Goal: Transaction & Acquisition: Purchase product/service

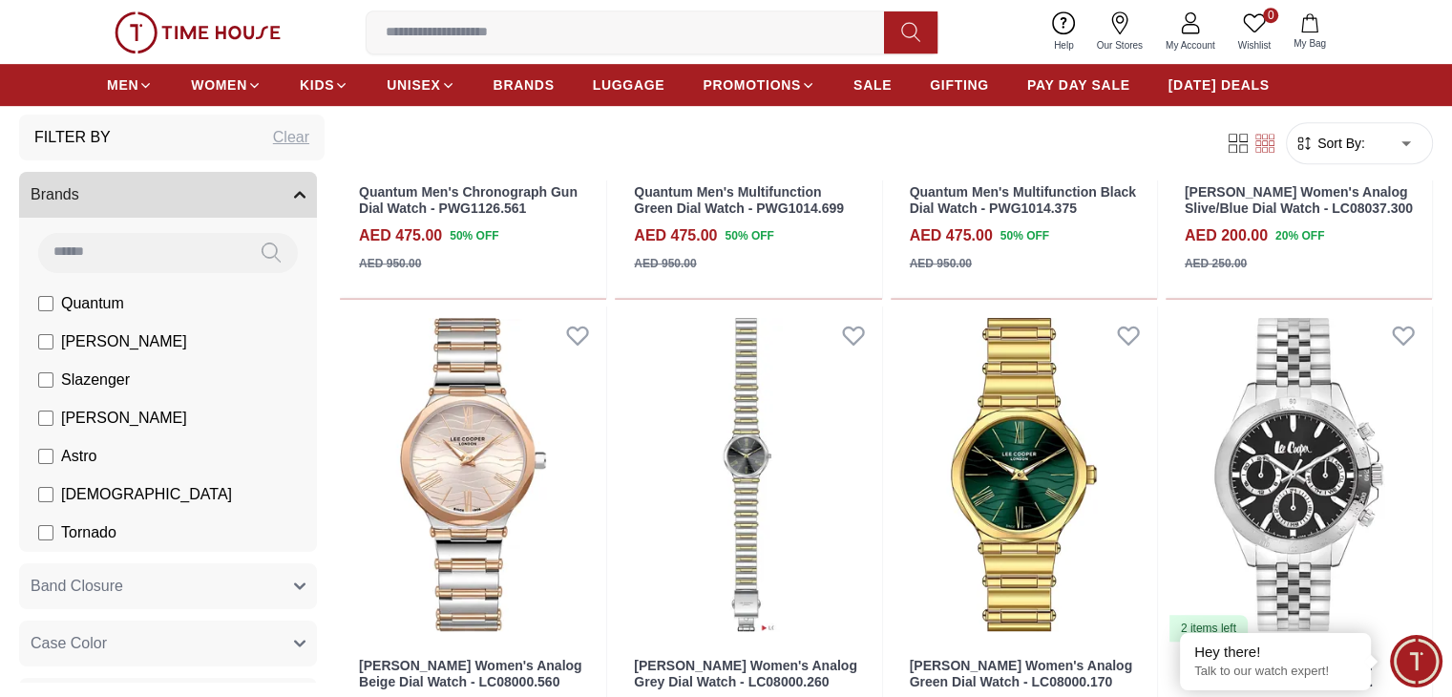
scroll to position [76, 0]
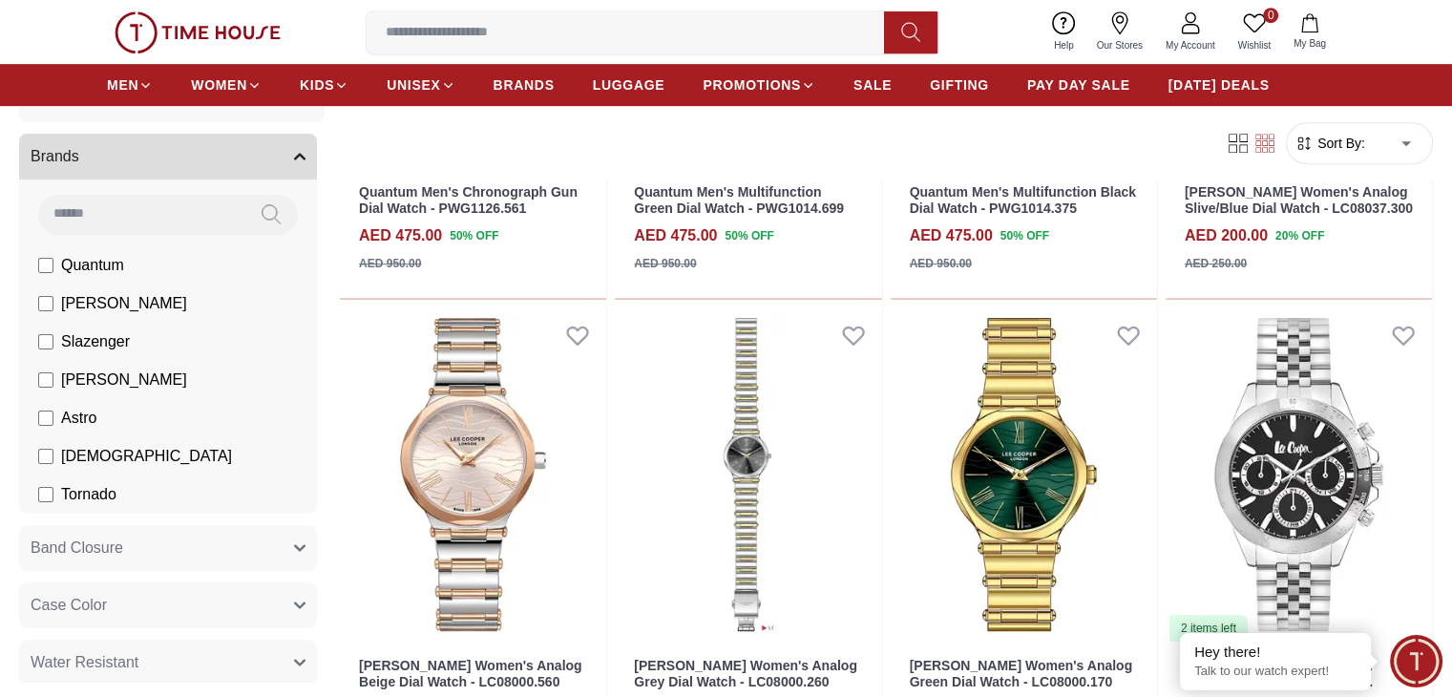
click at [157, 210] on input at bounding box center [141, 214] width 206 height 38
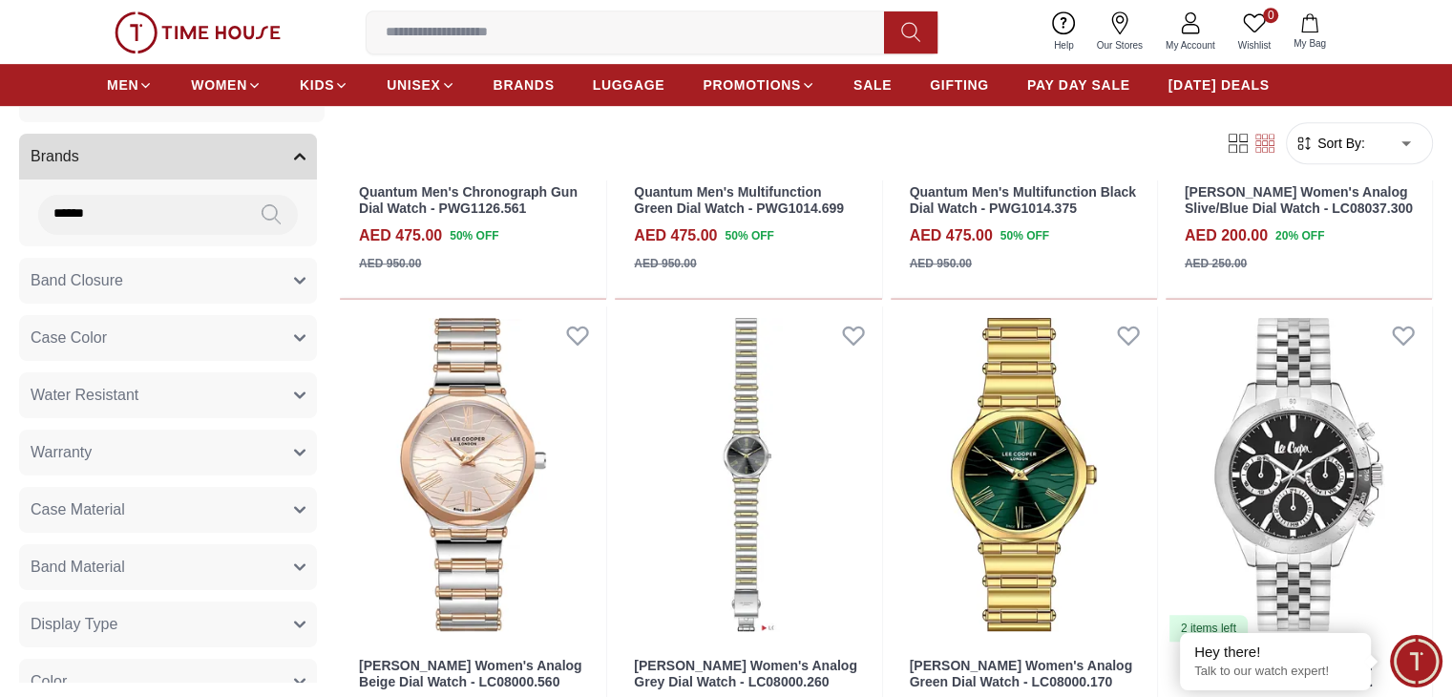
click at [281, 210] on icon at bounding box center [270, 215] width 19 height 22
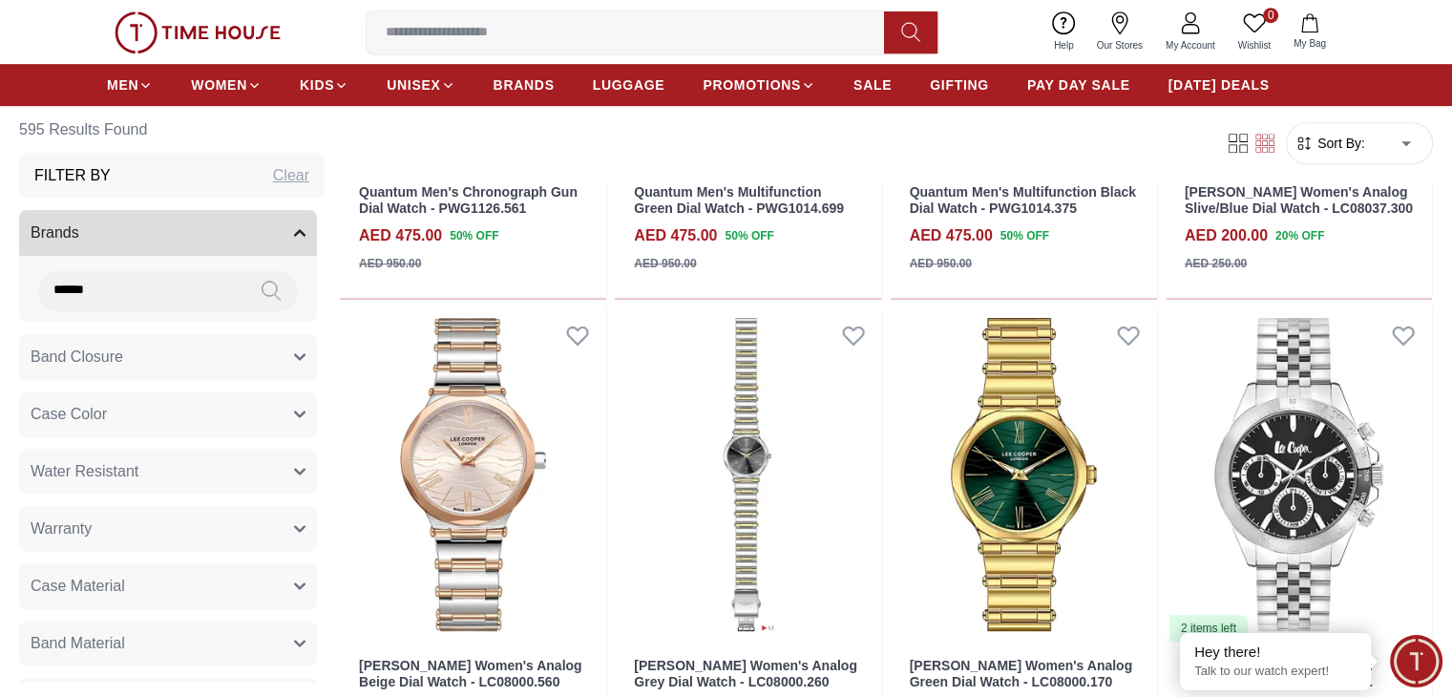
click at [111, 167] on h3 "Filter By" at bounding box center [72, 175] width 76 height 23
click at [206, 264] on div "Brands ******" at bounding box center [168, 266] width 298 height 113
click at [222, 244] on button "Brands" at bounding box center [168, 233] width 298 height 46
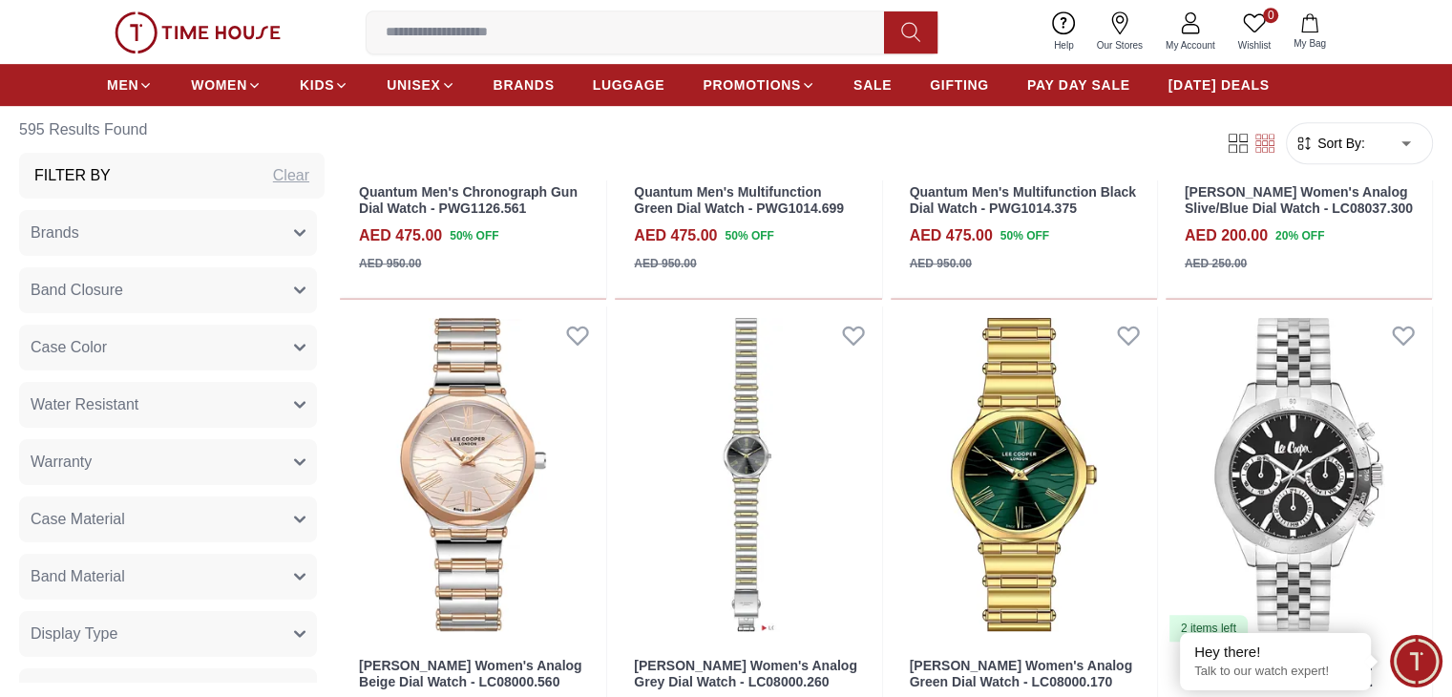
click at [305, 229] on icon "button" at bounding box center [299, 232] width 11 height 11
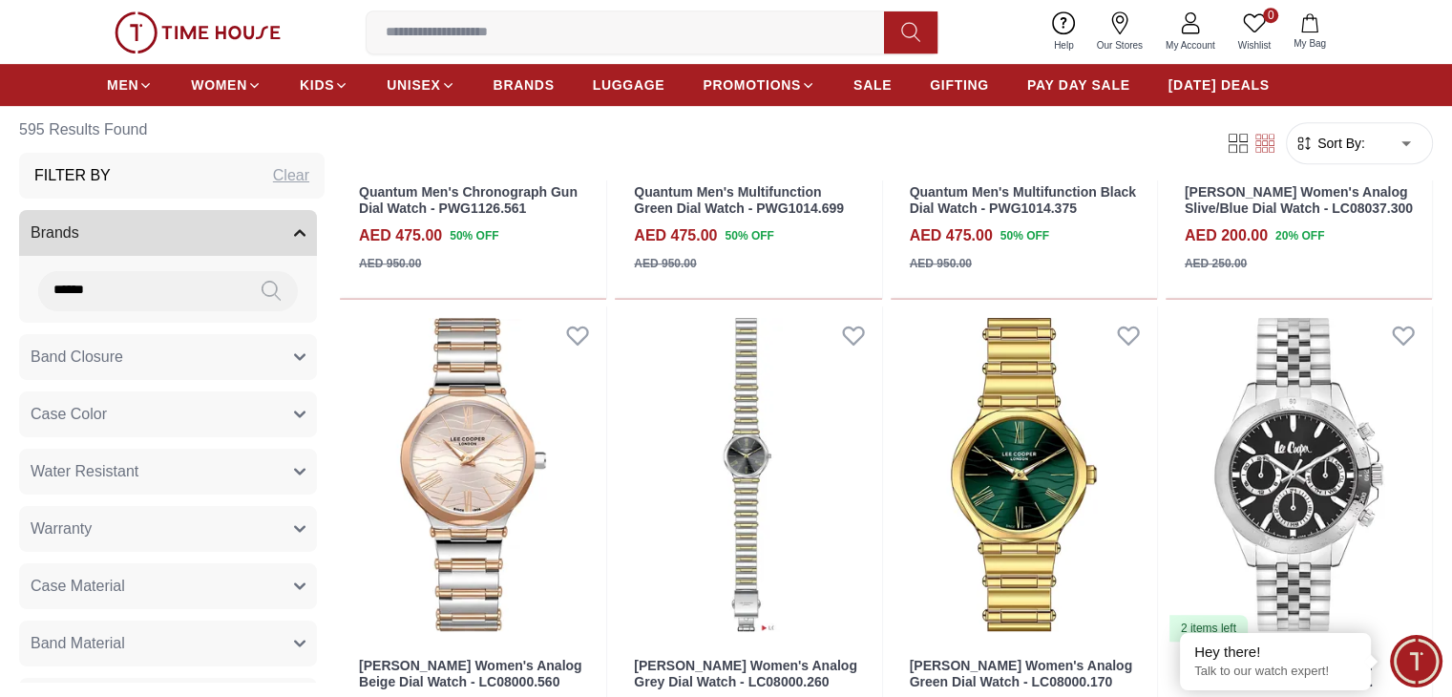
click at [190, 226] on button "Brands" at bounding box center [168, 233] width 298 height 46
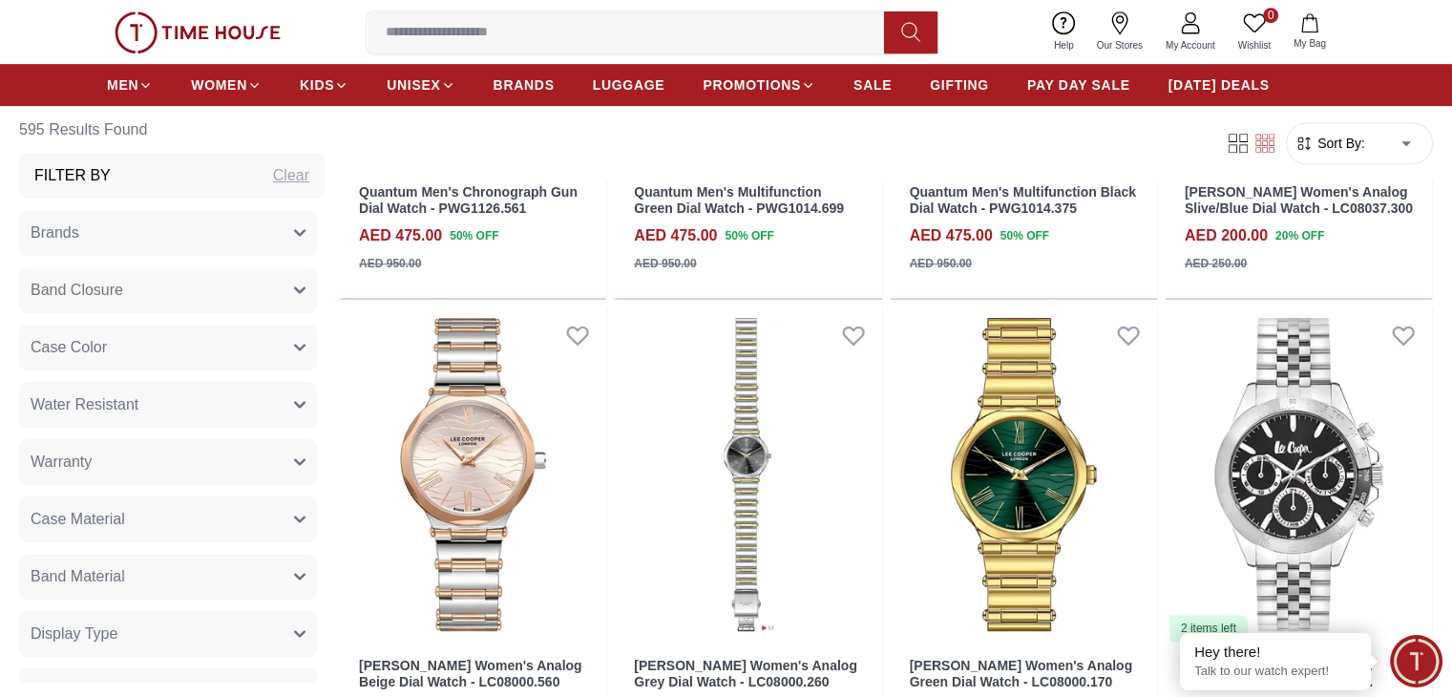
click at [190, 226] on button "Brands" at bounding box center [168, 233] width 298 height 46
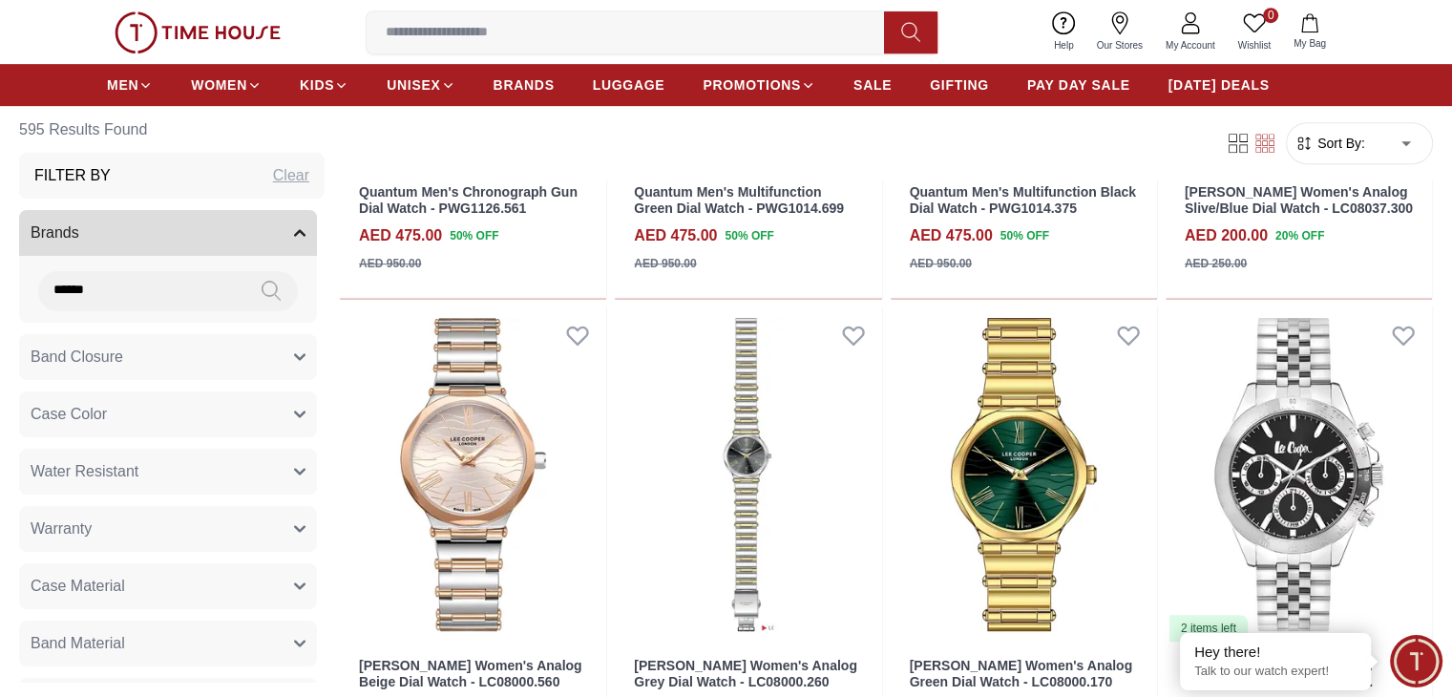
click at [203, 290] on input "******" at bounding box center [141, 290] width 206 height 38
type input "*"
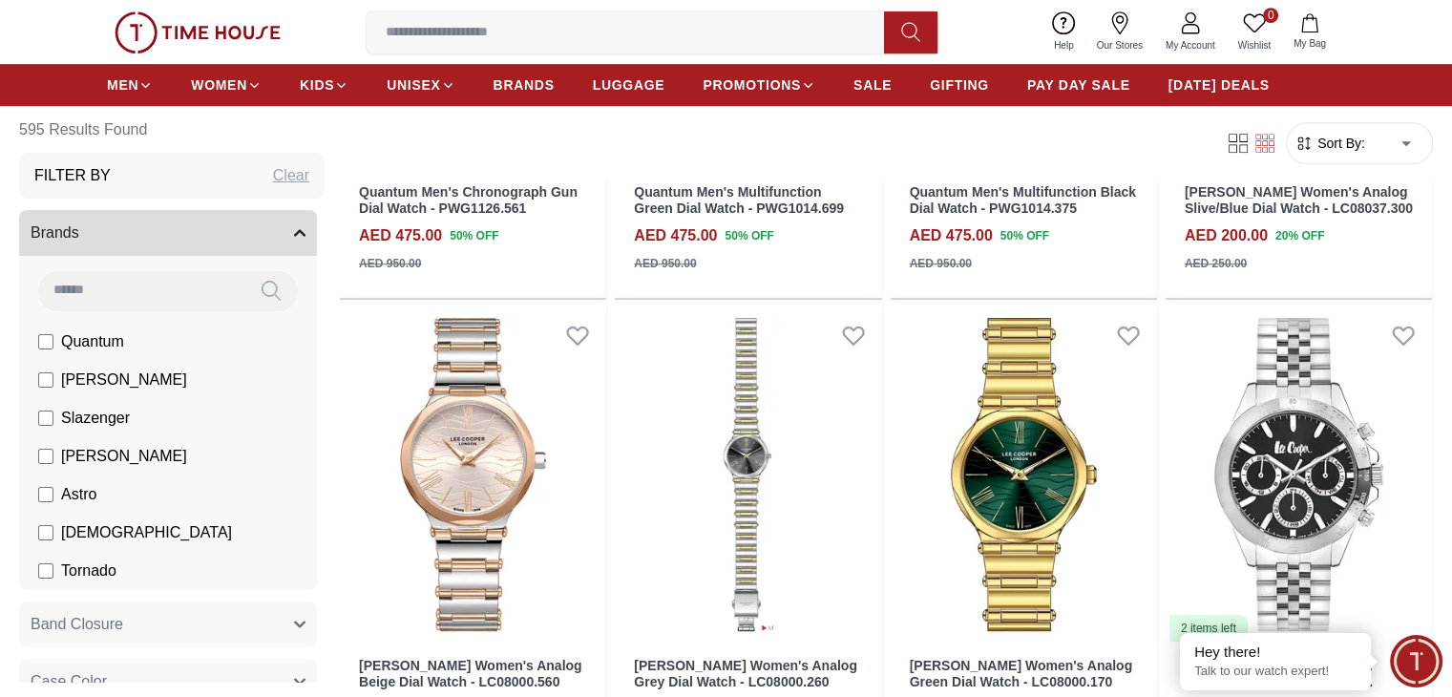
click at [116, 579] on span "Tornado" at bounding box center [88, 570] width 55 height 23
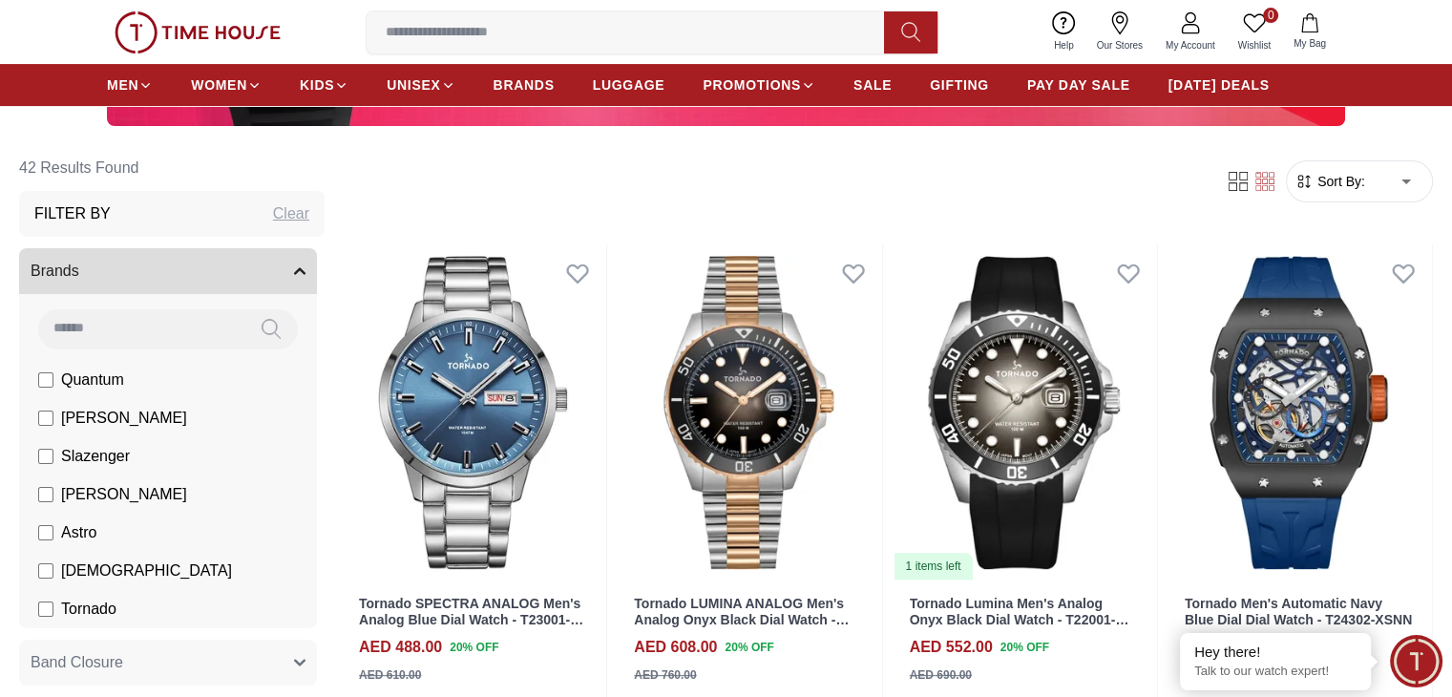
scroll to position [534, 0]
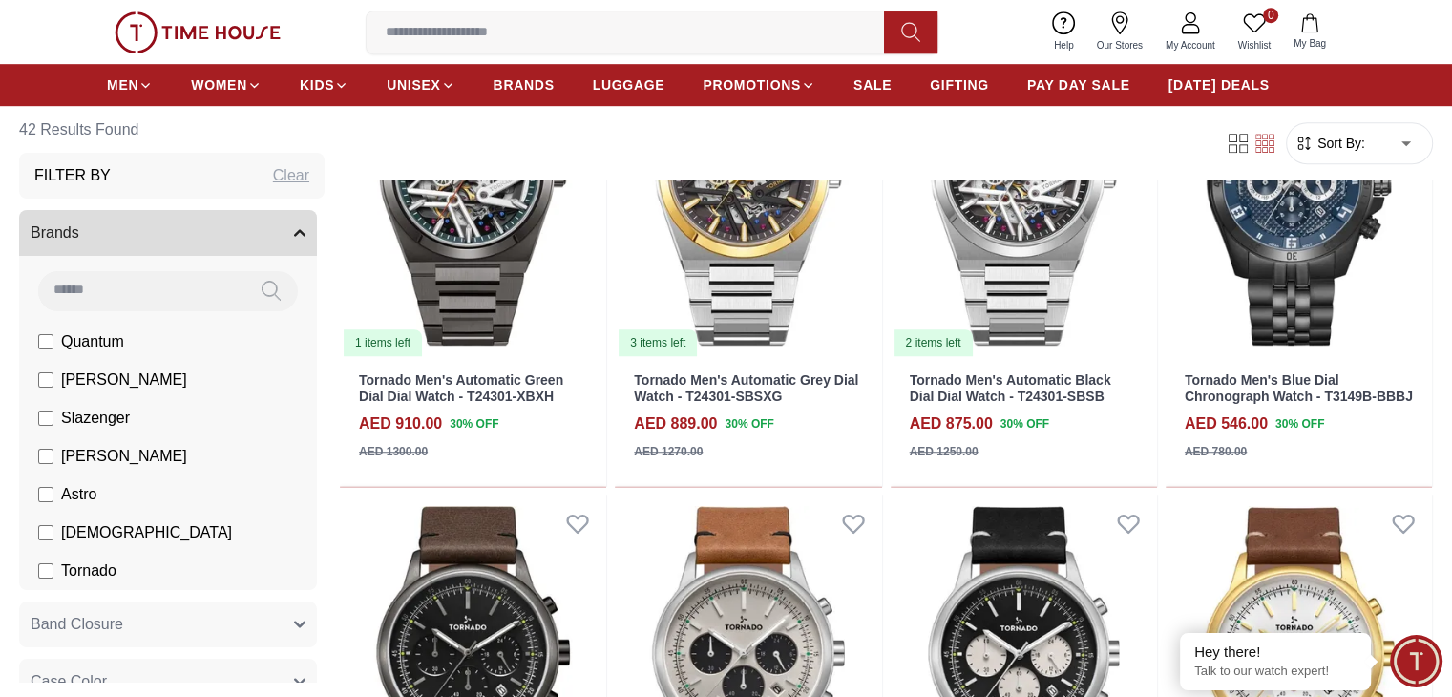
scroll to position [807, 0]
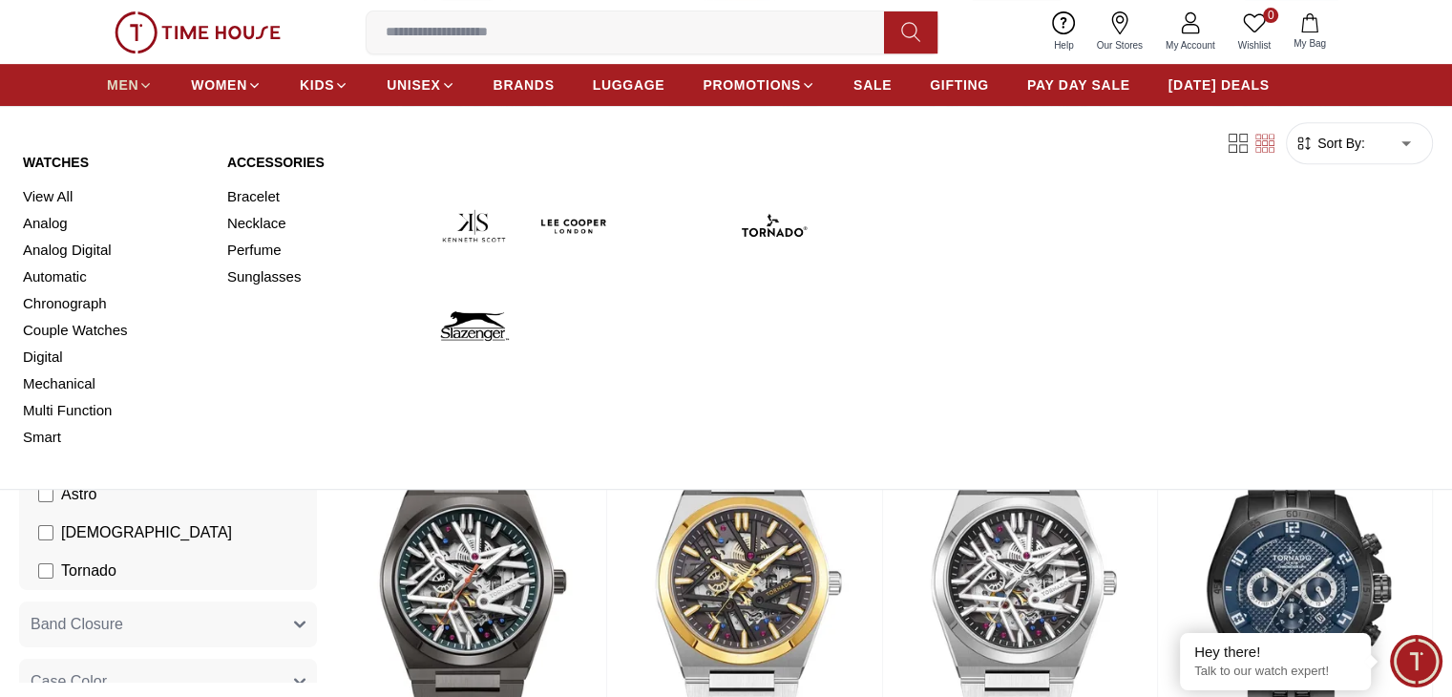
click at [122, 73] on link "MEN" at bounding box center [130, 85] width 46 height 34
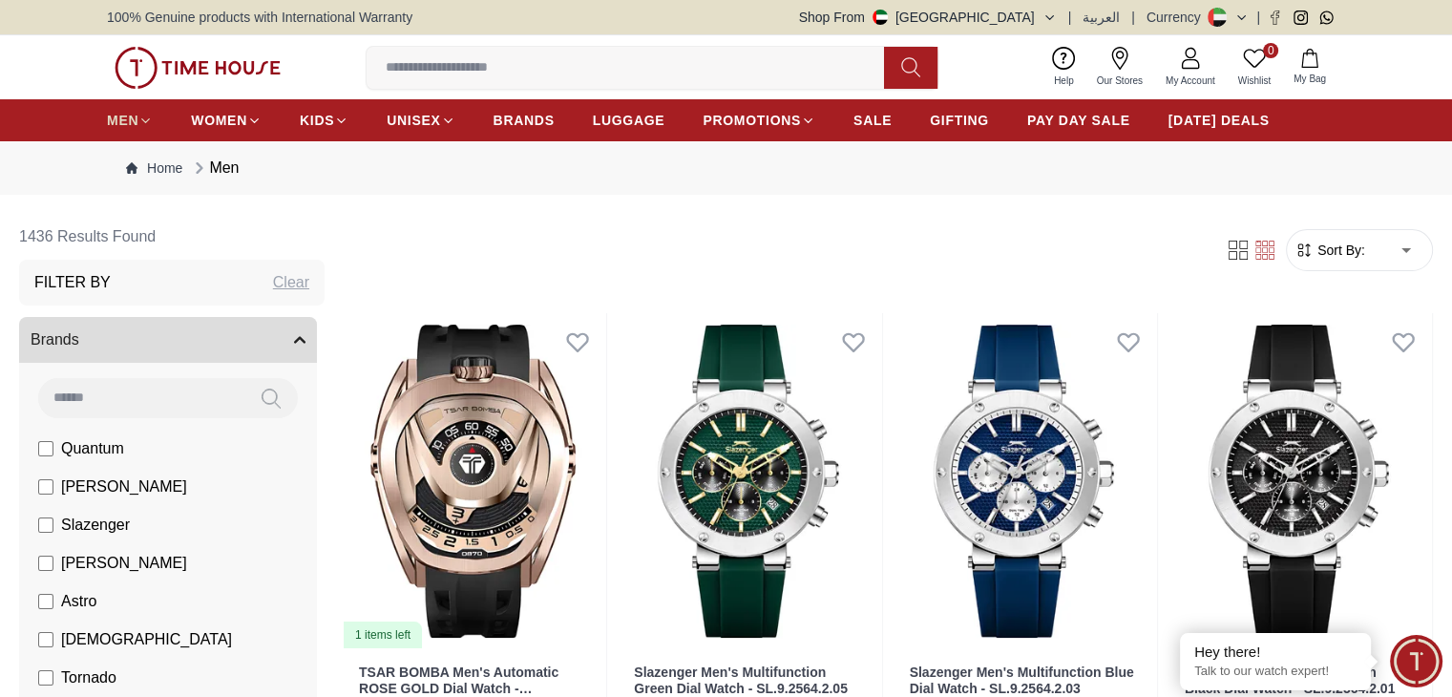
click at [122, 73] on img at bounding box center [198, 68] width 166 height 42
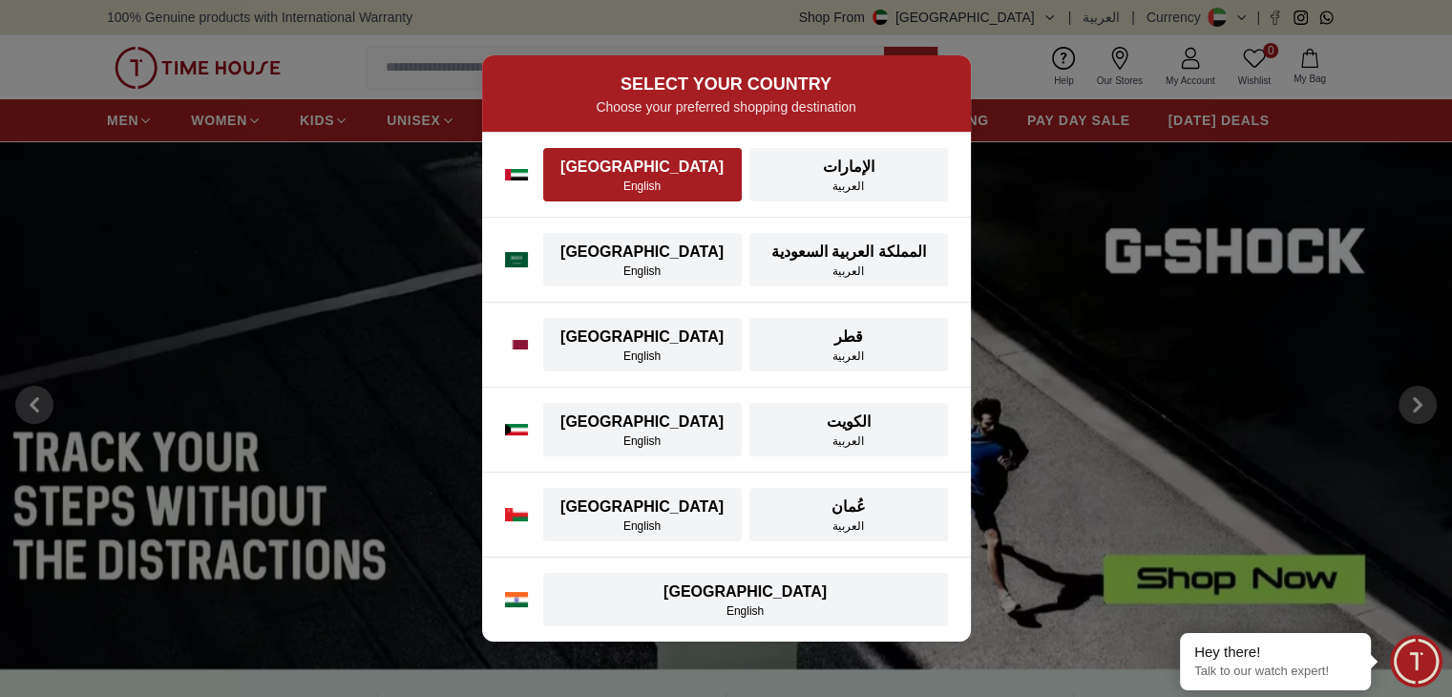
click at [633, 167] on div "[GEOGRAPHIC_DATA]" at bounding box center [642, 167] width 176 height 23
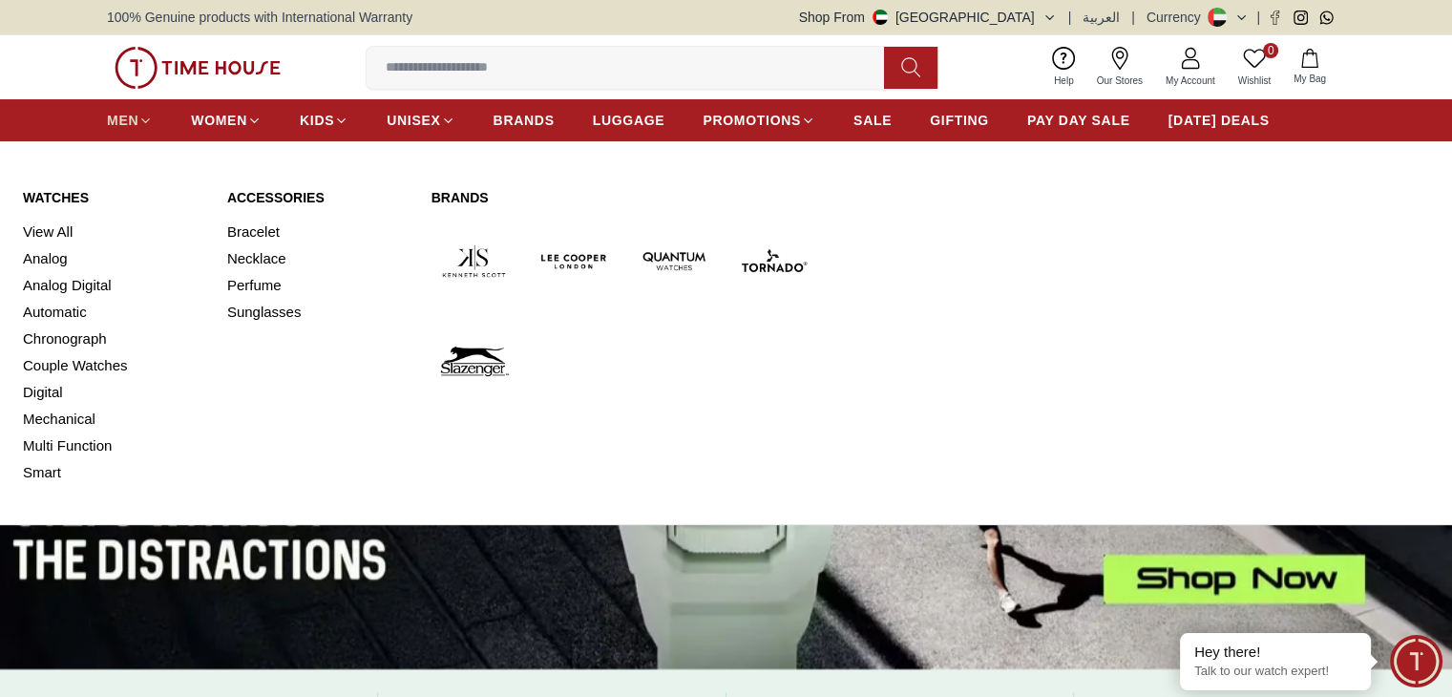
click at [146, 109] on link "MEN" at bounding box center [130, 120] width 46 height 34
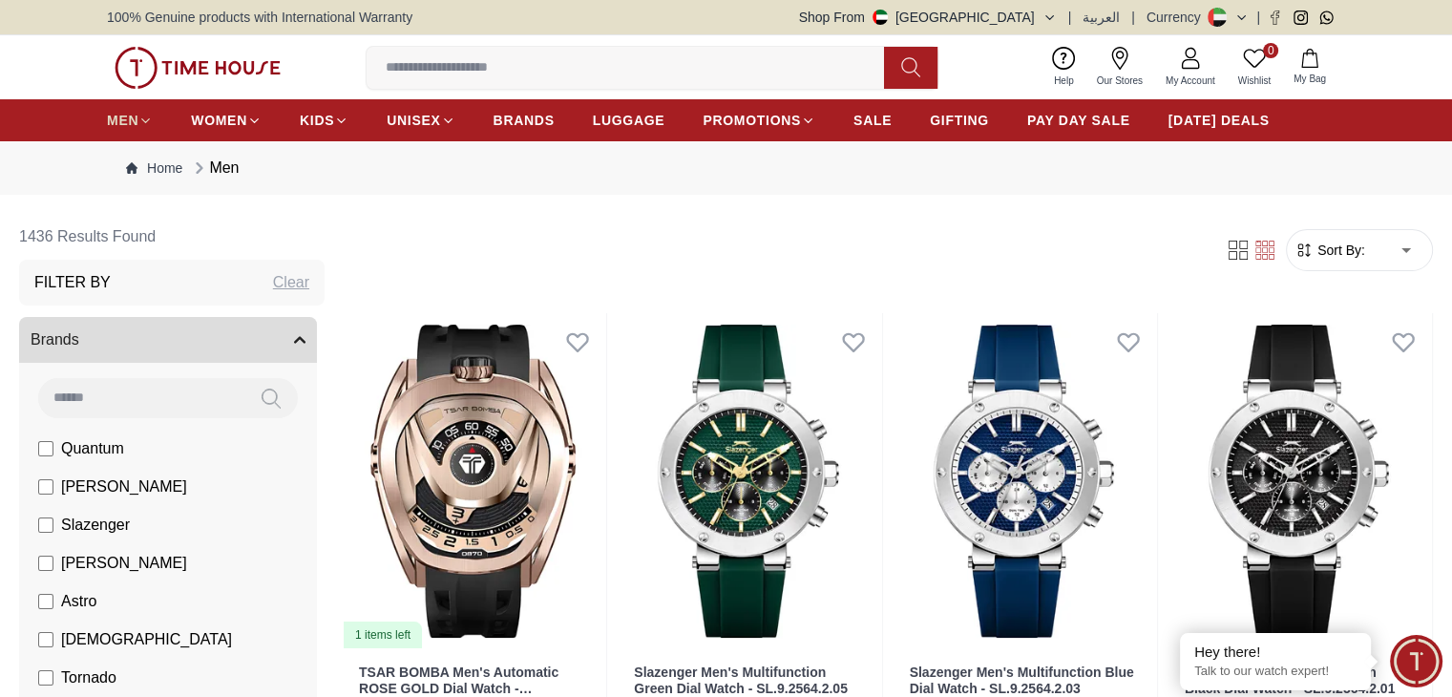
click at [146, 109] on link "MEN" at bounding box center [130, 120] width 46 height 34
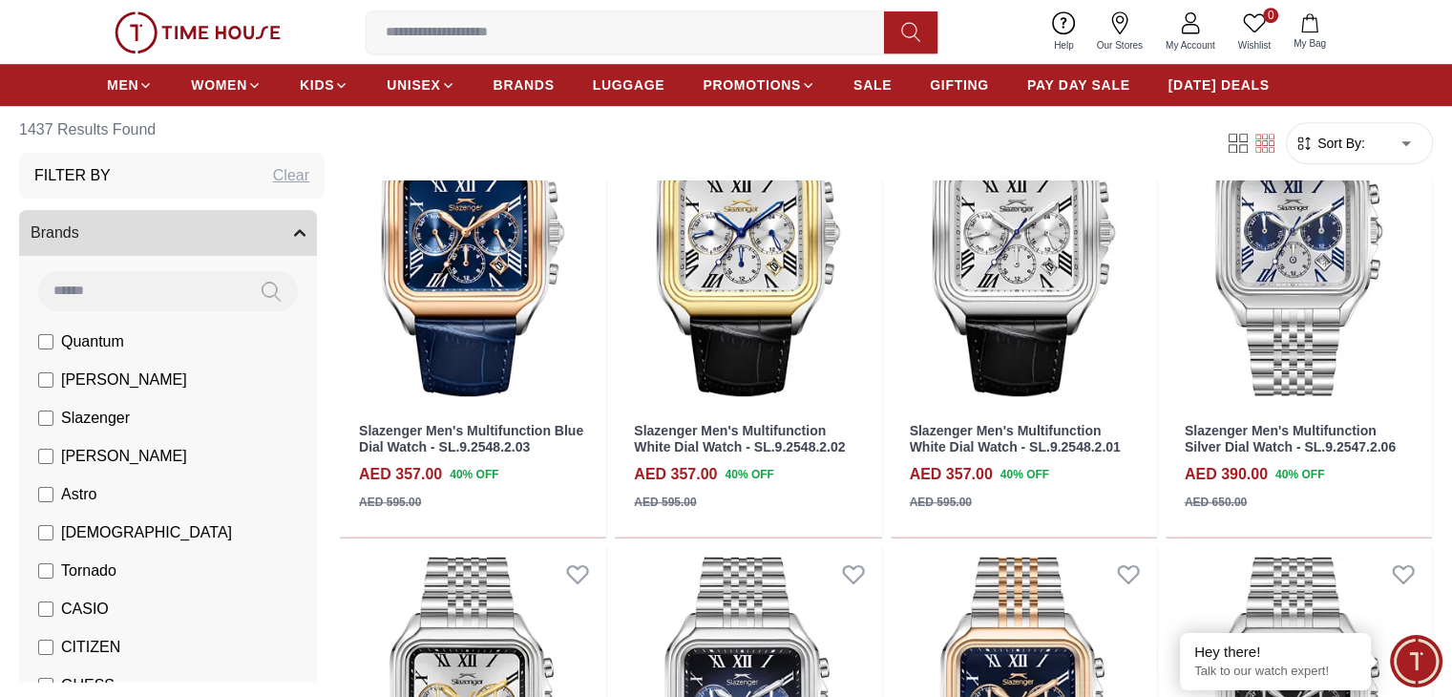
scroll to position [1222, 0]
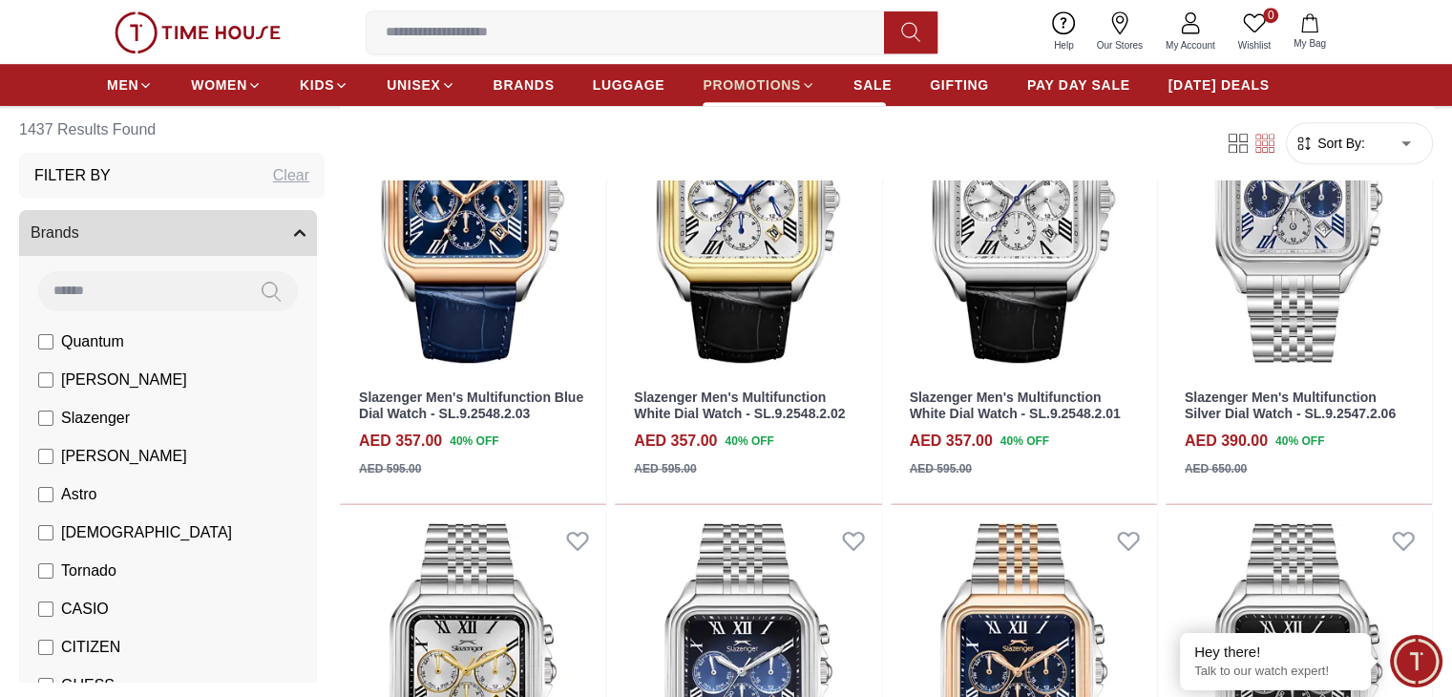
click at [760, 79] on span "PROMOTIONS" at bounding box center [751, 84] width 98 height 19
